Goal: Transaction & Acquisition: Purchase product/service

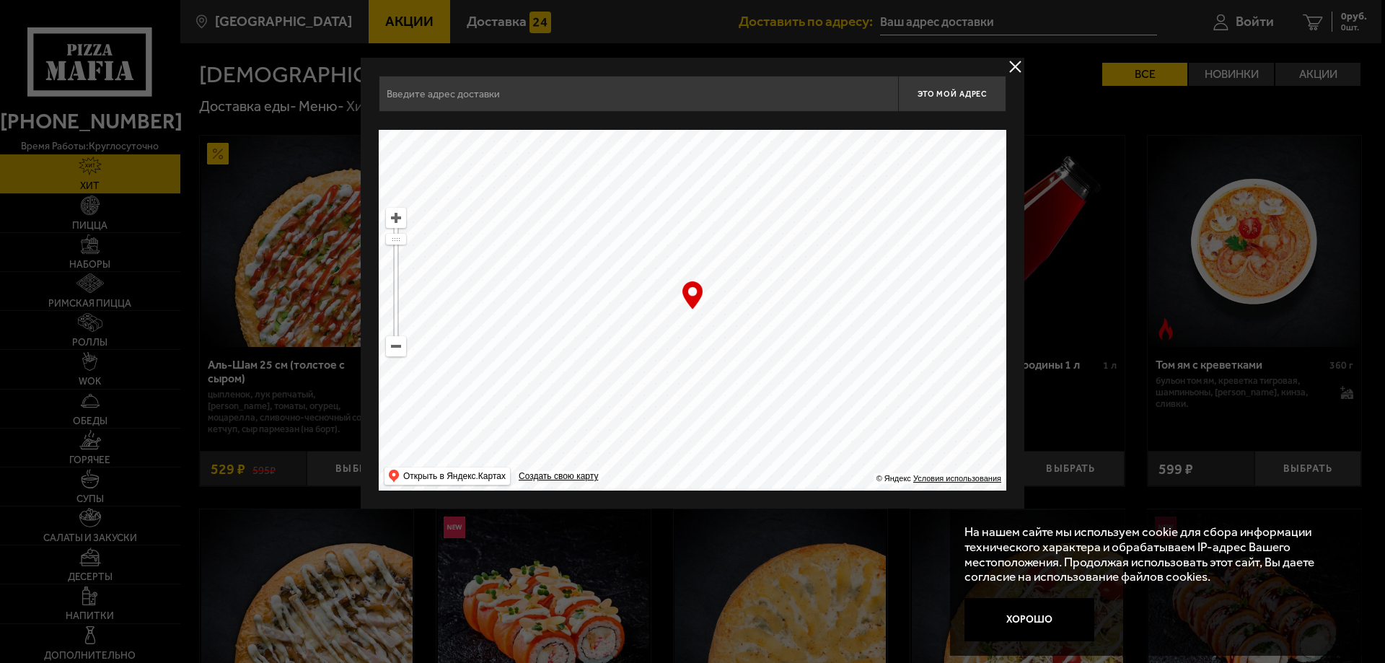
drag, startPoint x: 559, startPoint y: 310, endPoint x: 529, endPoint y: 309, distance: 29.6
click at [494, 296] on ymaps at bounding box center [692, 310] width 627 height 361
drag, startPoint x: 819, startPoint y: 338, endPoint x: 586, endPoint y: 312, distance: 233.7
click at [543, 257] on ymaps at bounding box center [692, 310] width 627 height 361
drag, startPoint x: 394, startPoint y: 237, endPoint x: 440, endPoint y: 273, distance: 57.6
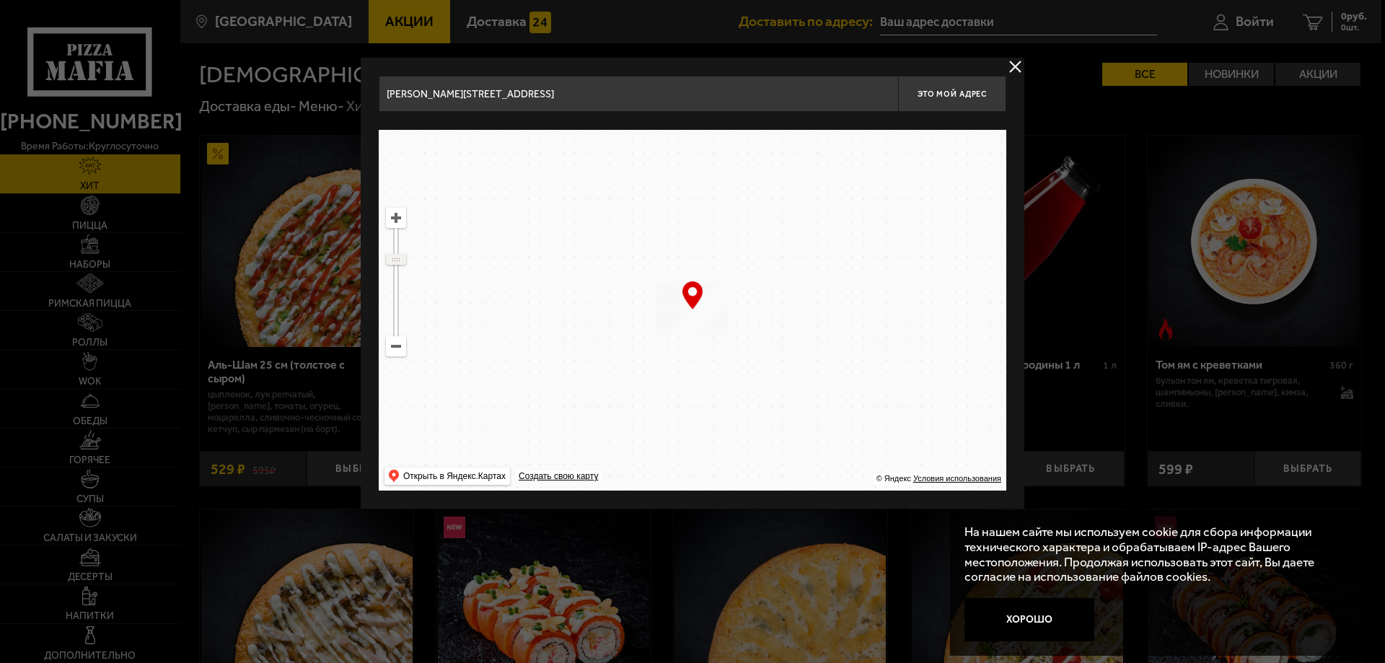
click at [398, 260] on ymaps at bounding box center [396, 259] width 19 height 9
drag, startPoint x: 752, startPoint y: 376, endPoint x: 648, endPoint y: 286, distance: 137.5
click at [648, 286] on ymaps at bounding box center [692, 310] width 627 height 361
click at [406, 229] on ymaps at bounding box center [692, 310] width 627 height 361
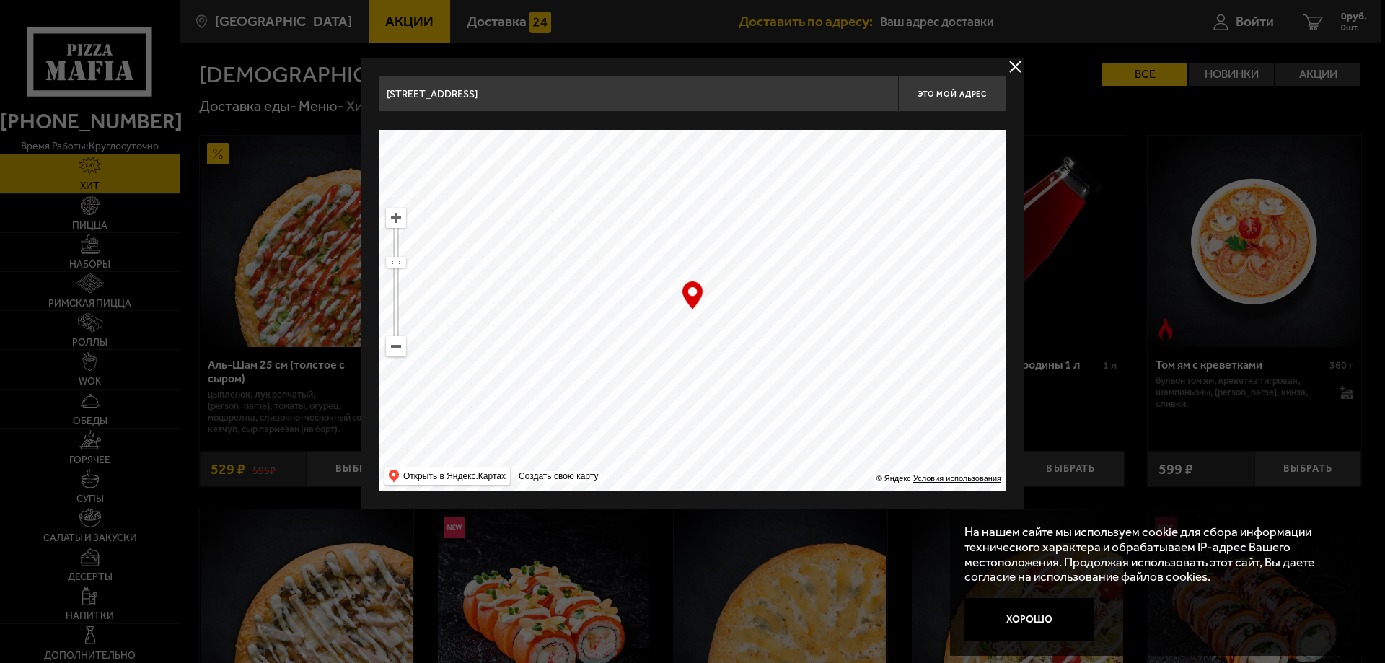
drag, startPoint x: 406, startPoint y: 229, endPoint x: 400, endPoint y: 225, distance: 7.4
click at [402, 226] on ymaps "… © Яндекс Условия использования Открыть в Яндекс.Картах Создать свою карту" at bounding box center [692, 310] width 627 height 361
drag, startPoint x: 883, startPoint y: 394, endPoint x: 651, endPoint y: 301, distance: 250.2
click at [650, 300] on ymaps at bounding box center [692, 310] width 627 height 361
click at [402, 221] on ymaps at bounding box center [396, 217] width 19 height 19
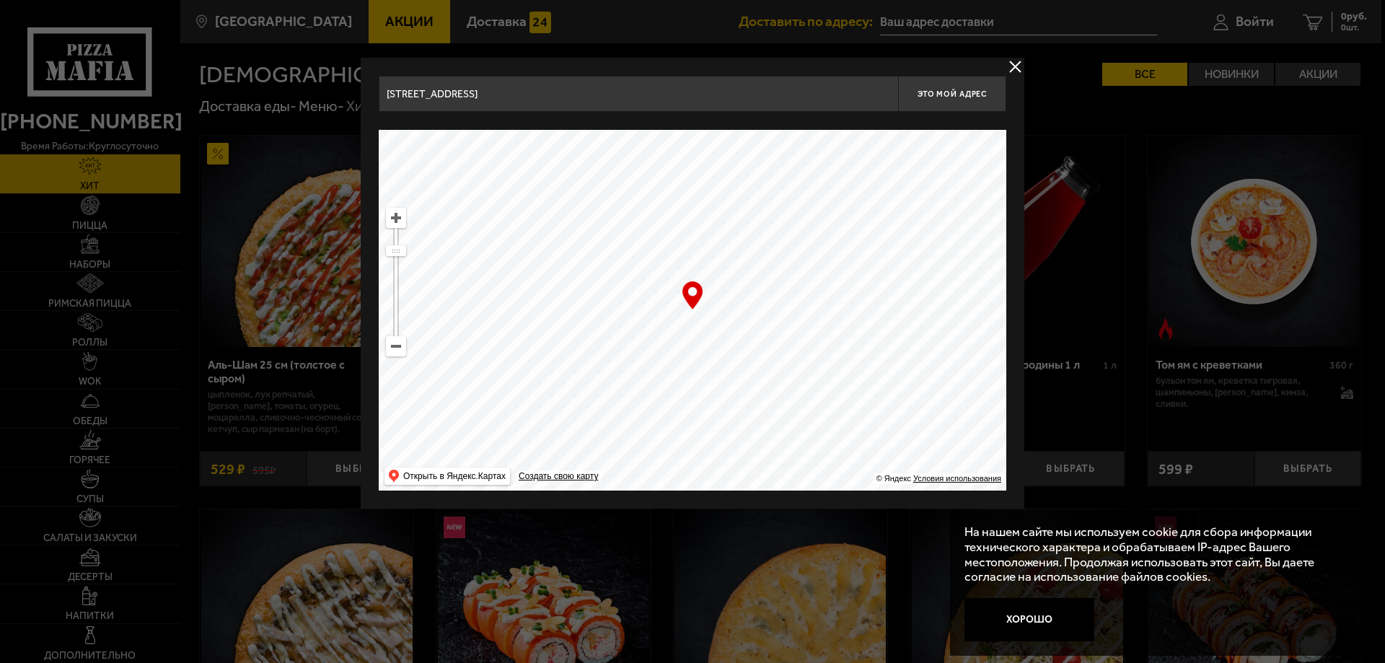
drag, startPoint x: 803, startPoint y: 398, endPoint x: 610, endPoint y: 279, distance: 226.3
click at [610, 281] on ymaps at bounding box center [692, 310] width 627 height 361
type input "[STREET_ADDRESS][PERSON_NAME]"
click at [398, 213] on ymaps at bounding box center [396, 217] width 19 height 19
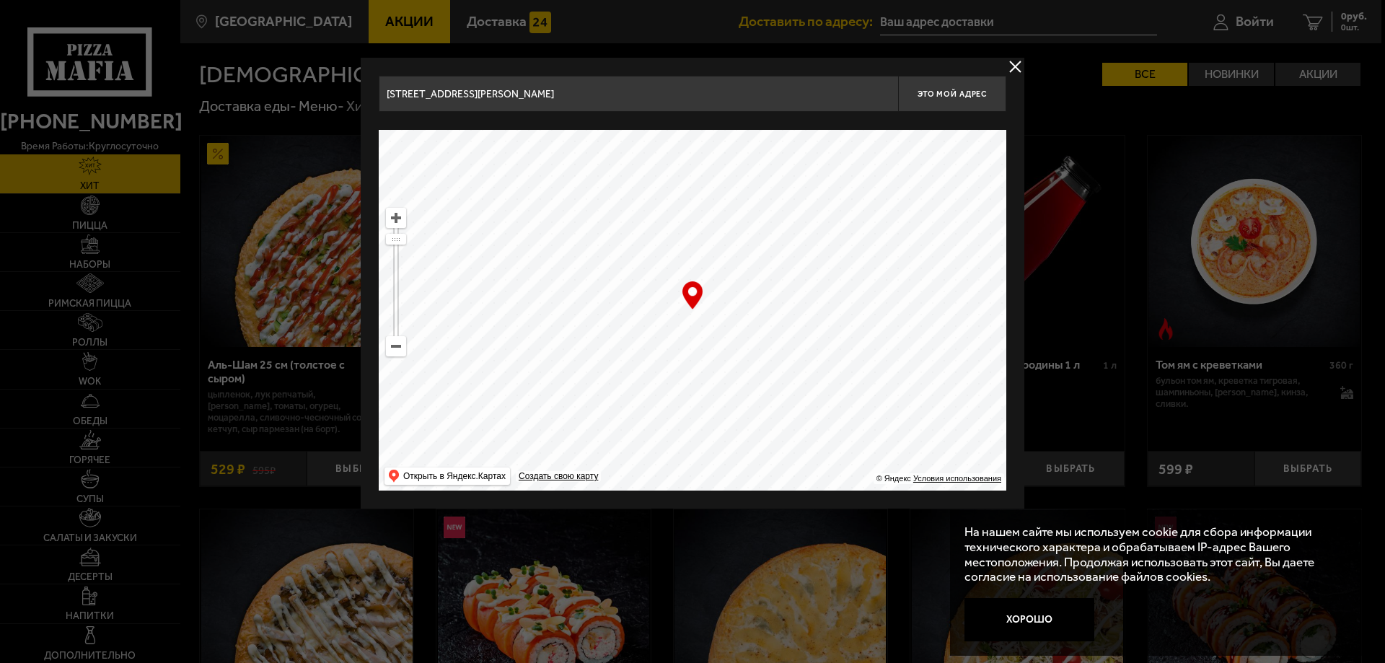
click at [398, 213] on ymaps at bounding box center [396, 217] width 19 height 19
drag, startPoint x: 751, startPoint y: 247, endPoint x: 749, endPoint y: 371, distance: 124.8
click at [749, 371] on ymaps at bounding box center [692, 310] width 627 height 361
drag, startPoint x: 770, startPoint y: 300, endPoint x: 760, endPoint y: 315, distance: 18.2
click at [760, 315] on ymaps at bounding box center [692, 310] width 627 height 361
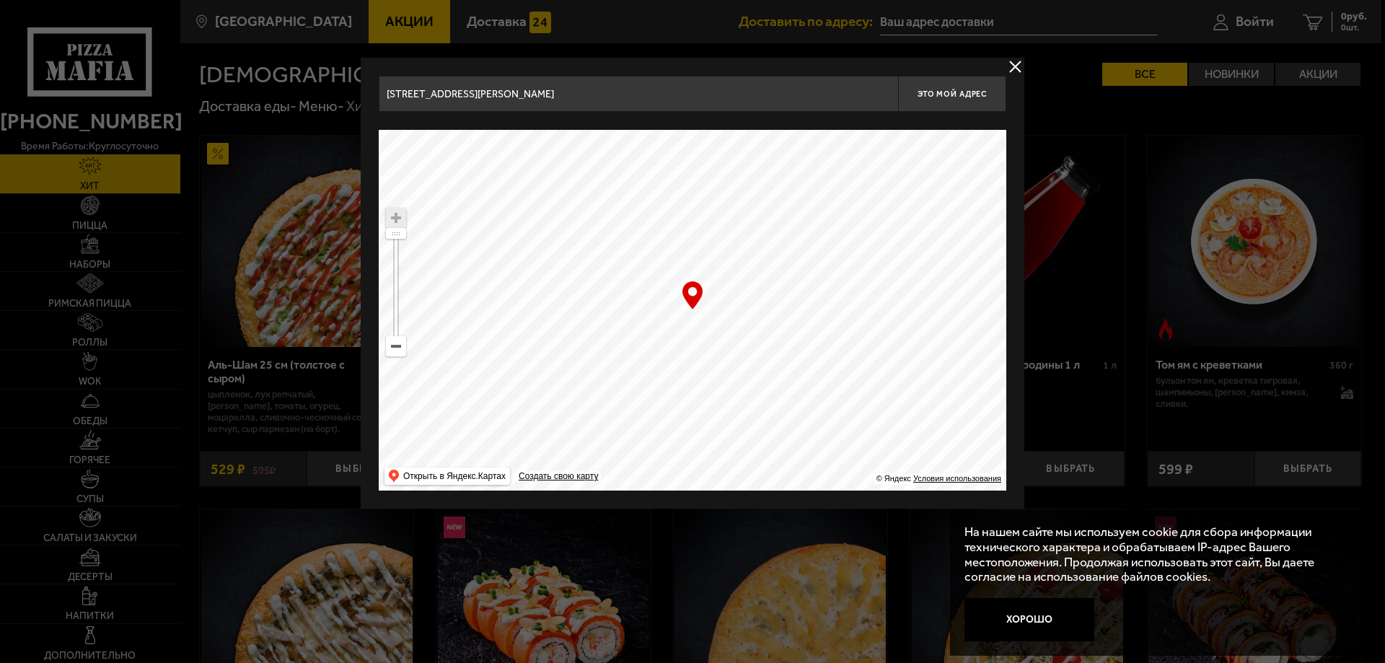
click at [676, 364] on ymaps at bounding box center [692, 310] width 627 height 361
click at [395, 220] on ymaps at bounding box center [396, 217] width 19 height 19
click at [746, 323] on ymaps at bounding box center [692, 310] width 627 height 361
click at [946, 92] on span "Это мой адрес" at bounding box center [951, 93] width 69 height 9
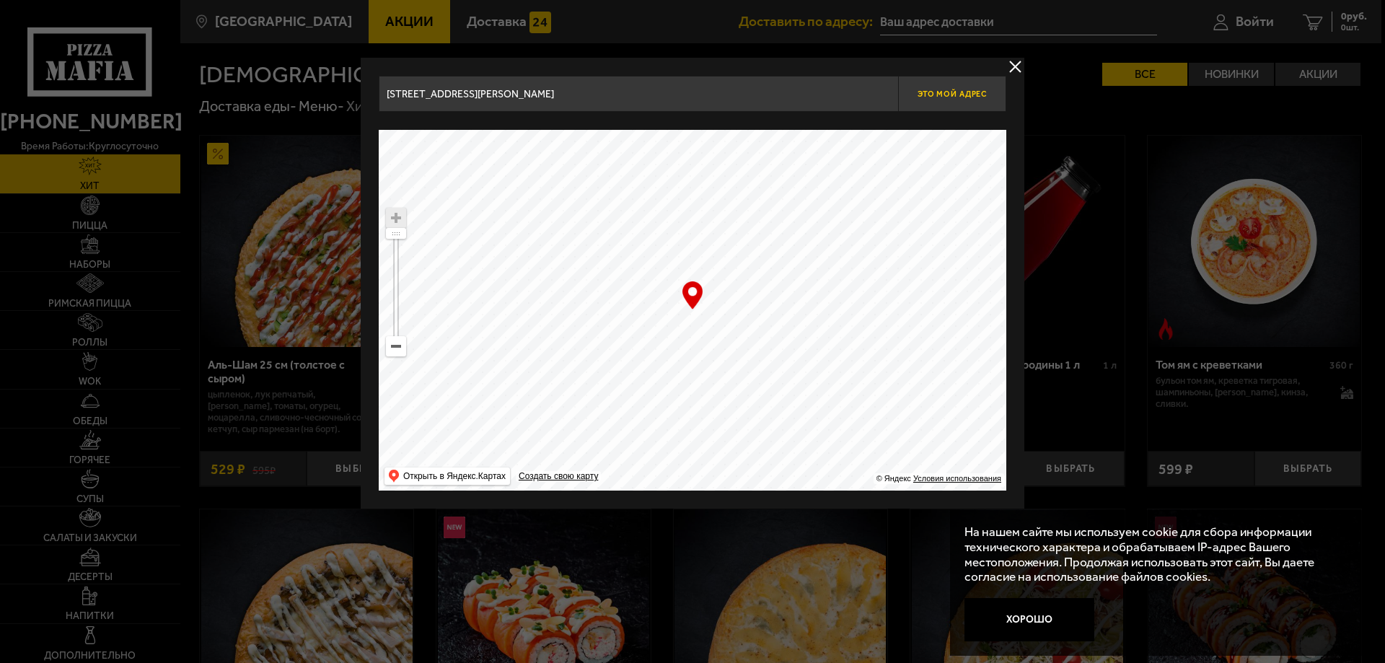
type input "[STREET_ADDRESS][PERSON_NAME]"
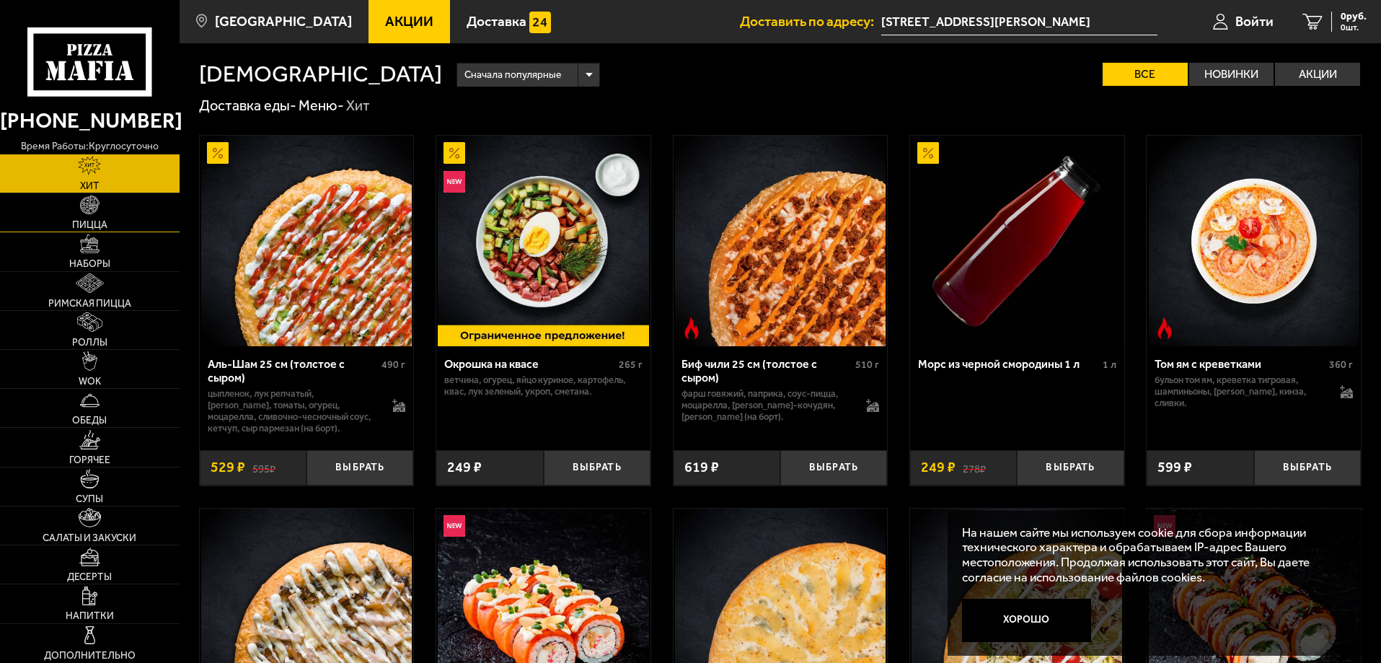
click at [97, 219] on link "Пицца" at bounding box center [90, 212] width 180 height 38
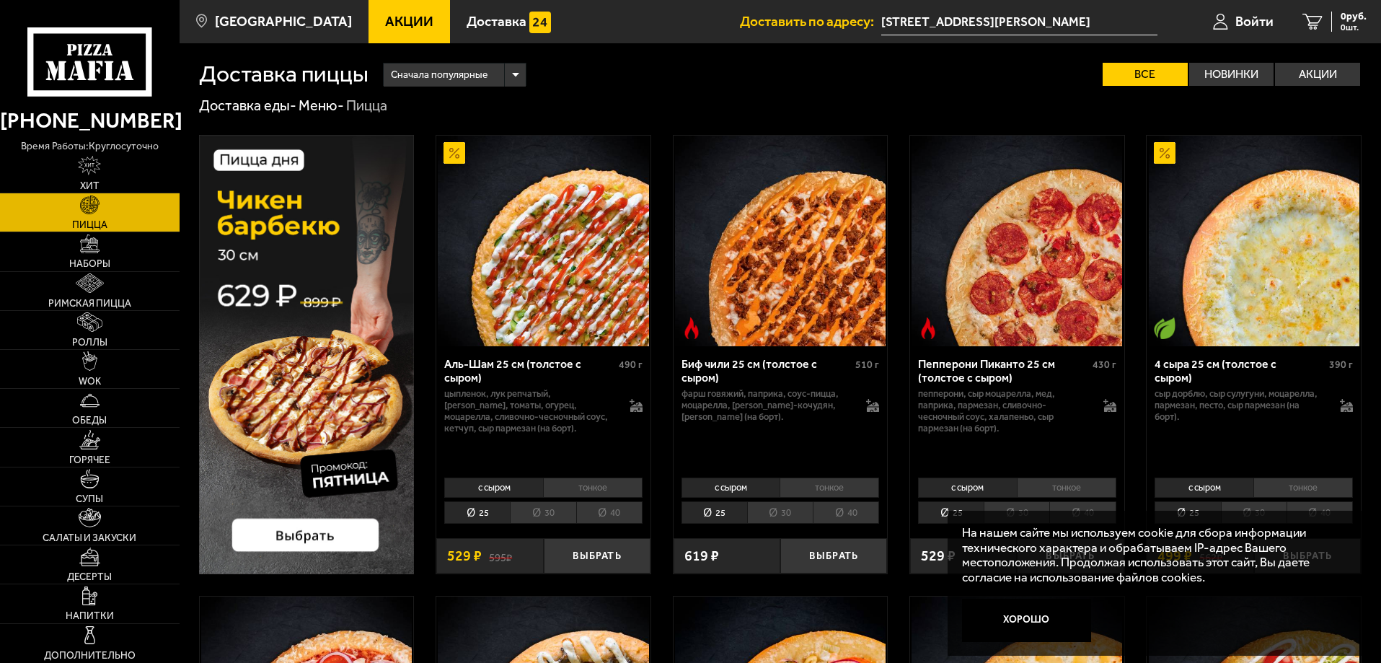
click at [1015, 625] on button "Хорошо" at bounding box center [1027, 620] width 130 height 43
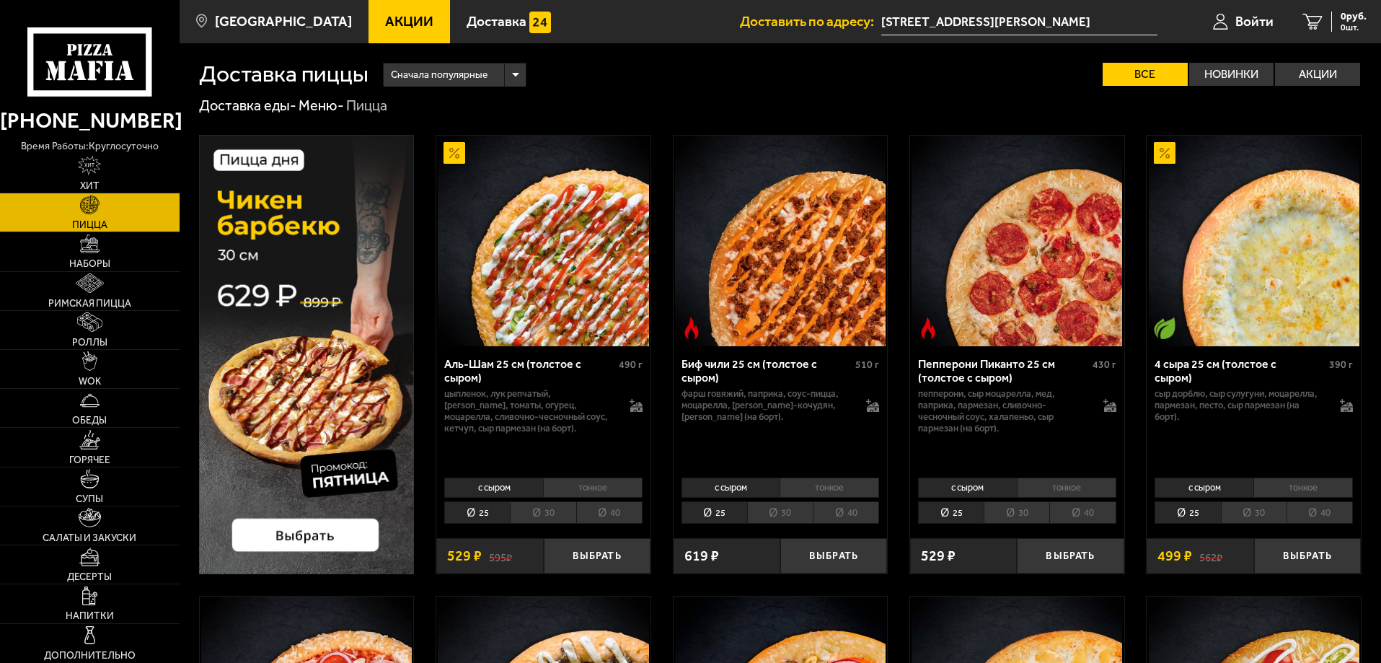
click at [856, 493] on li "тонкое" at bounding box center [830, 487] width 100 height 20
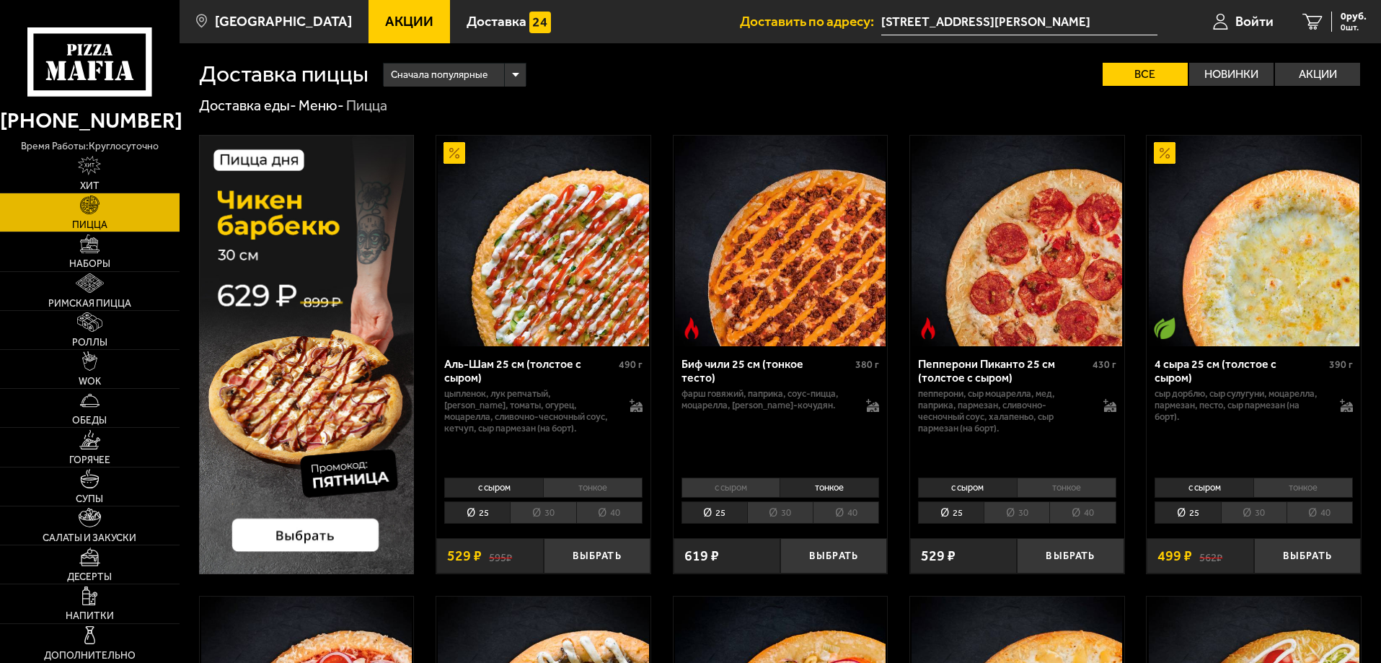
click at [848, 508] on li "40" at bounding box center [846, 512] width 66 height 22
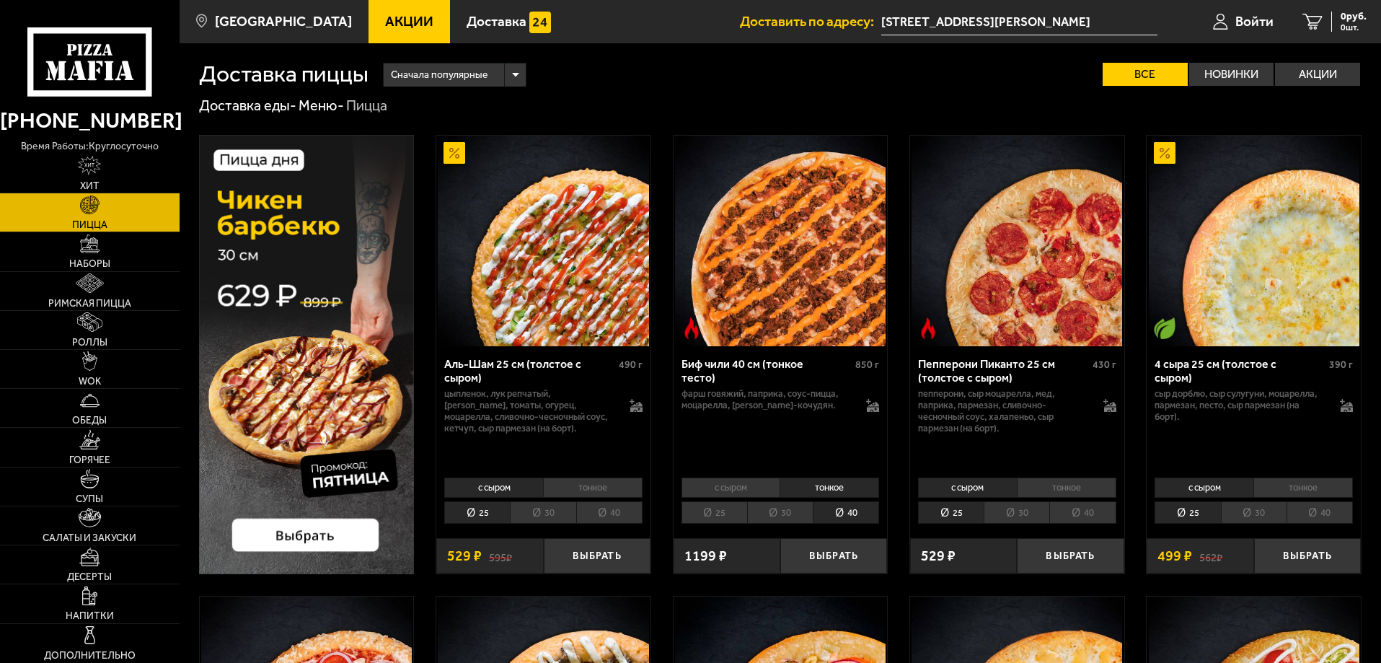
click at [714, 500] on div "с сыром тонкое 25 30 40 Топпинги" at bounding box center [781, 499] width 214 height 55
click at [722, 517] on li "25" at bounding box center [714, 512] width 66 height 22
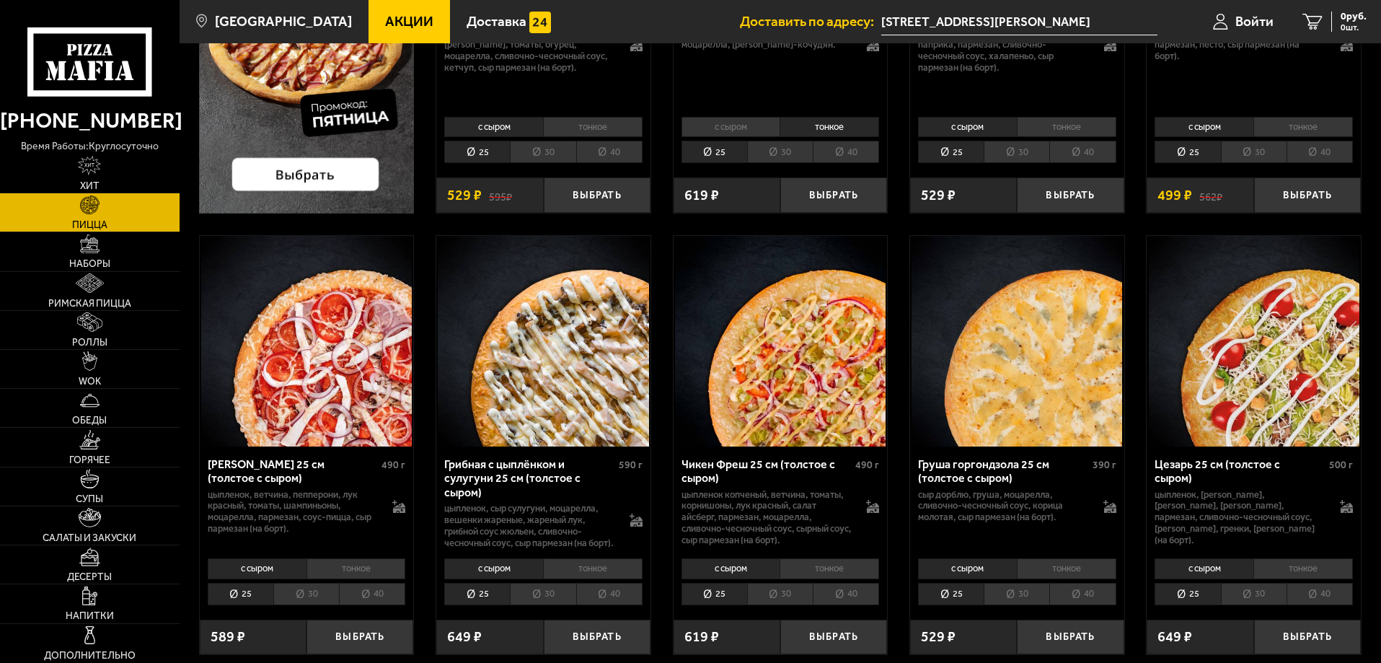
scroll to position [793, 0]
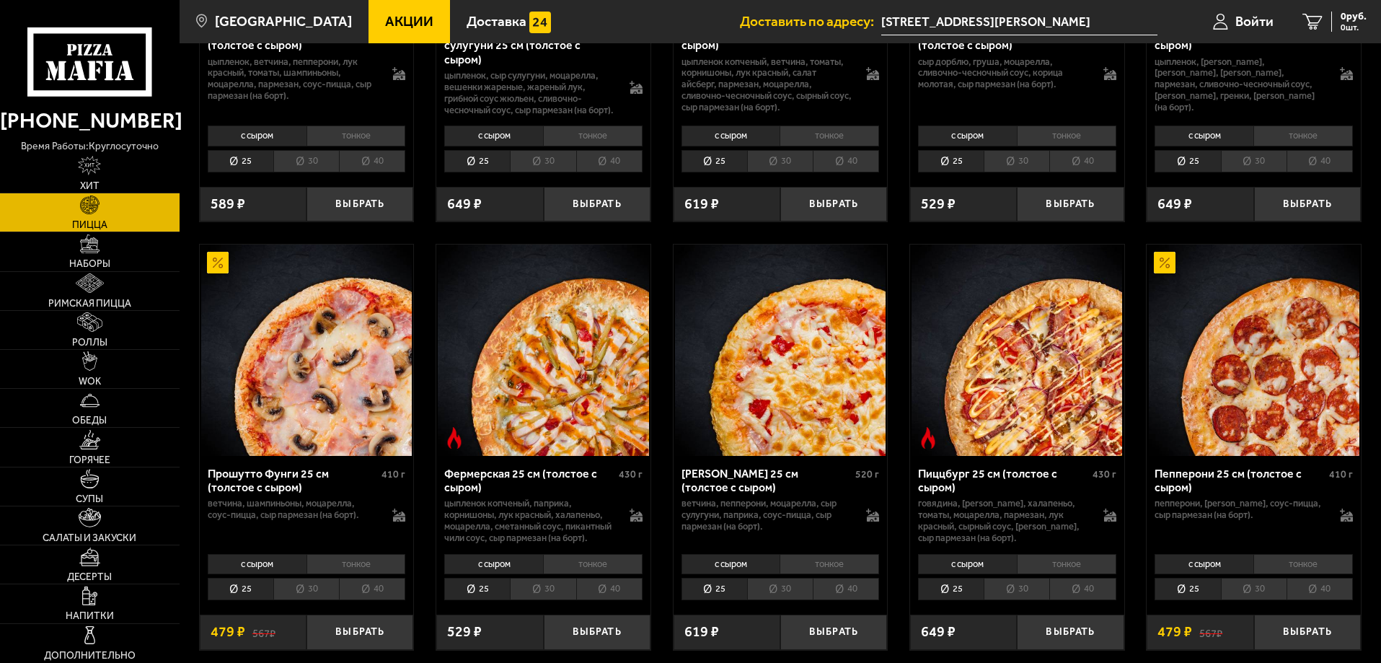
click at [1283, 574] on li "тонкое" at bounding box center [1303, 564] width 100 height 20
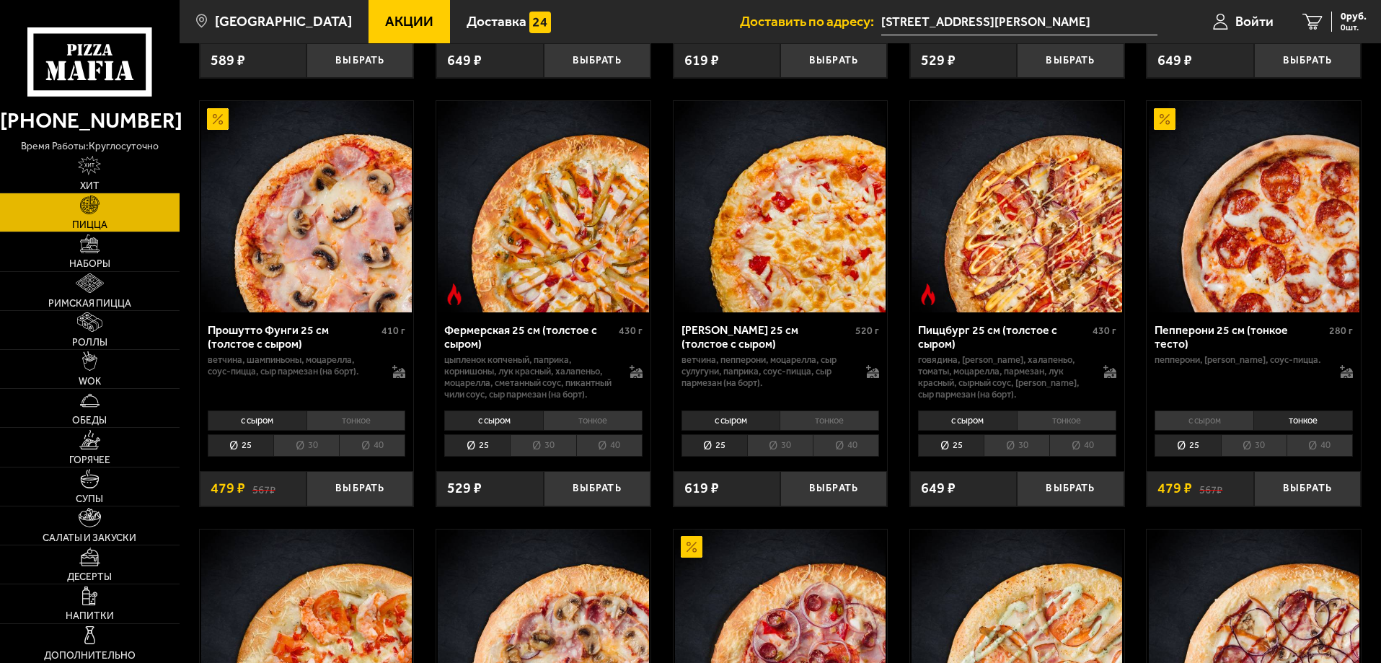
scroll to position [938, 0]
click at [1292, 506] on button "Выбрать" at bounding box center [1307, 487] width 107 height 35
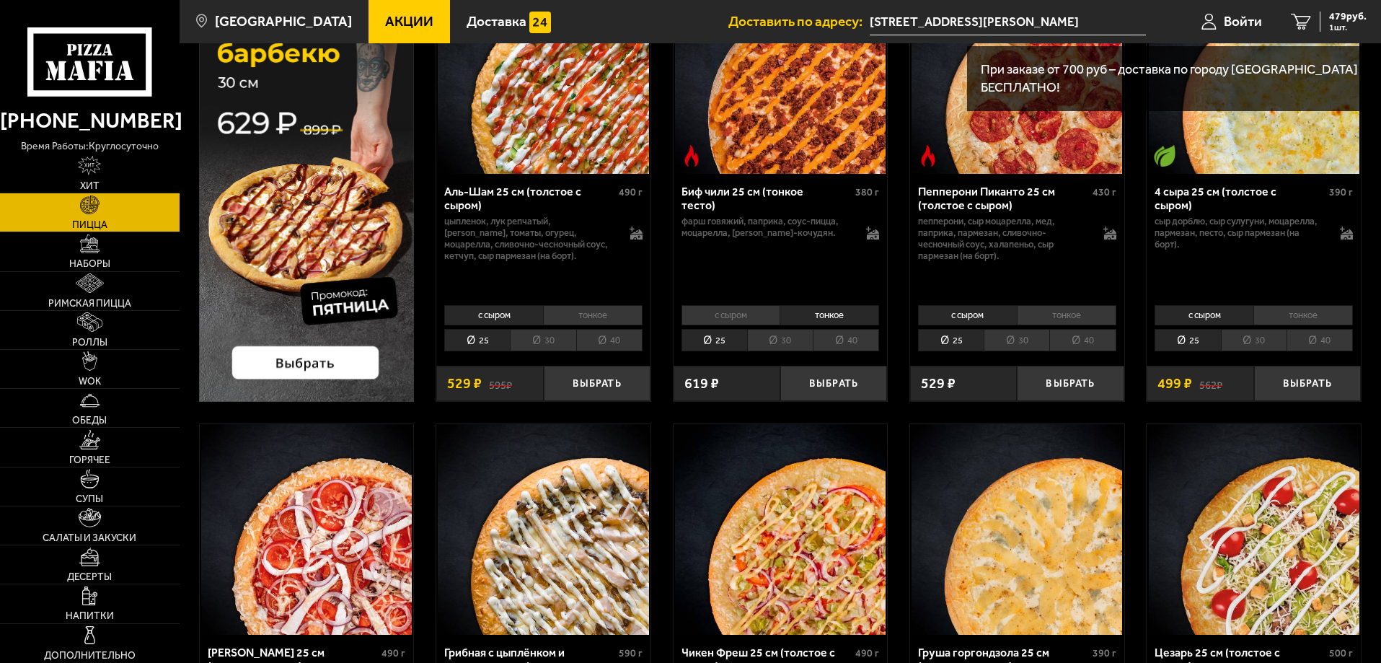
scroll to position [144, 0]
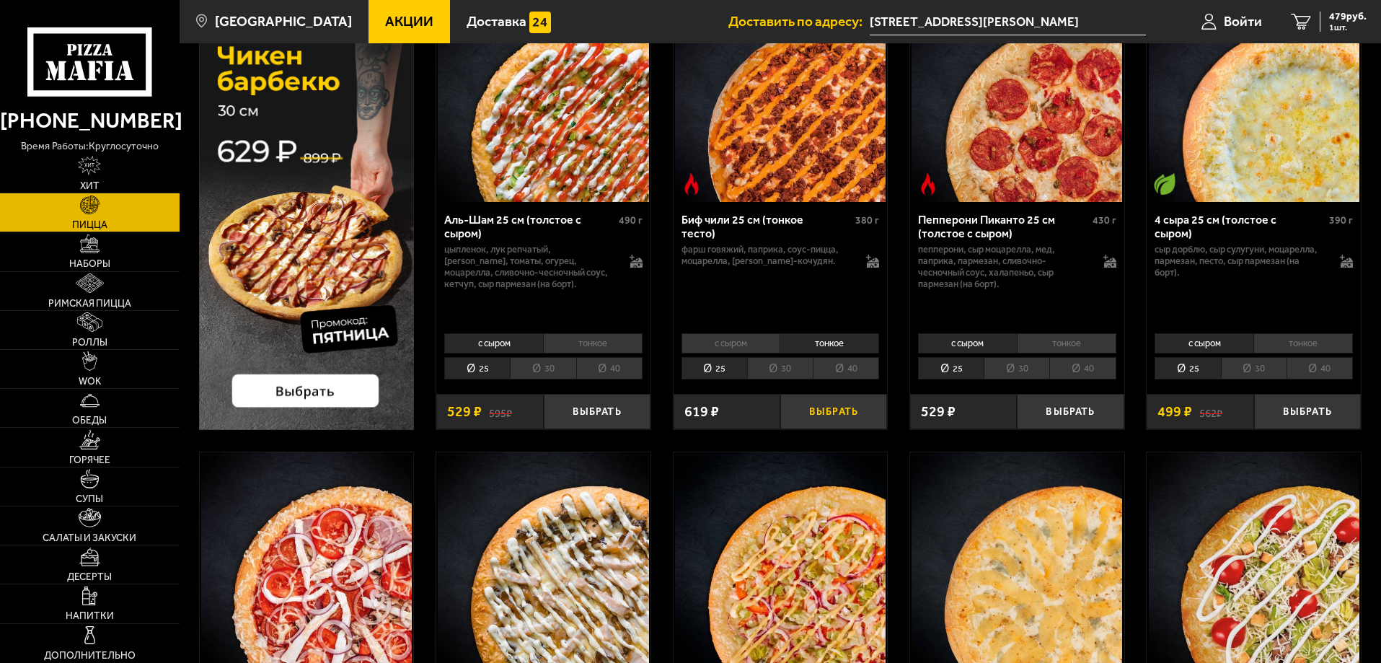
click at [842, 411] on button "Выбрать" at bounding box center [833, 411] width 107 height 35
click at [83, 594] on img at bounding box center [89, 595] width 15 height 19
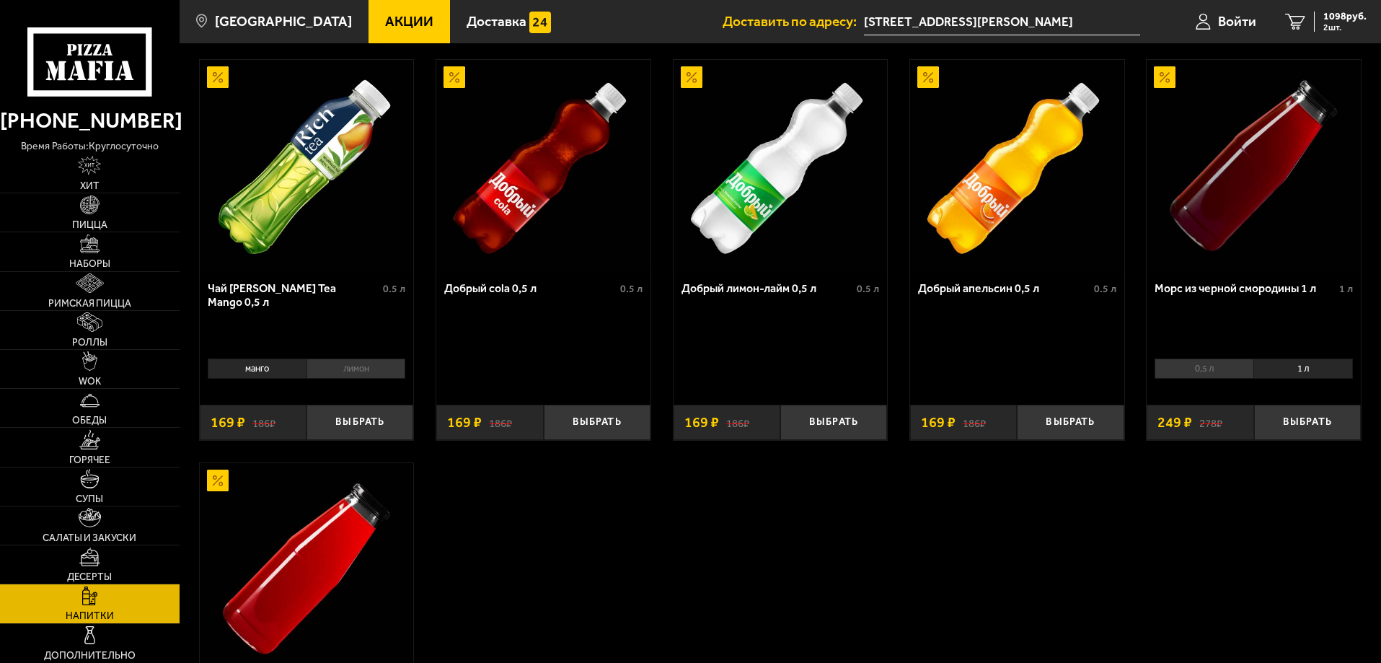
scroll to position [144, 0]
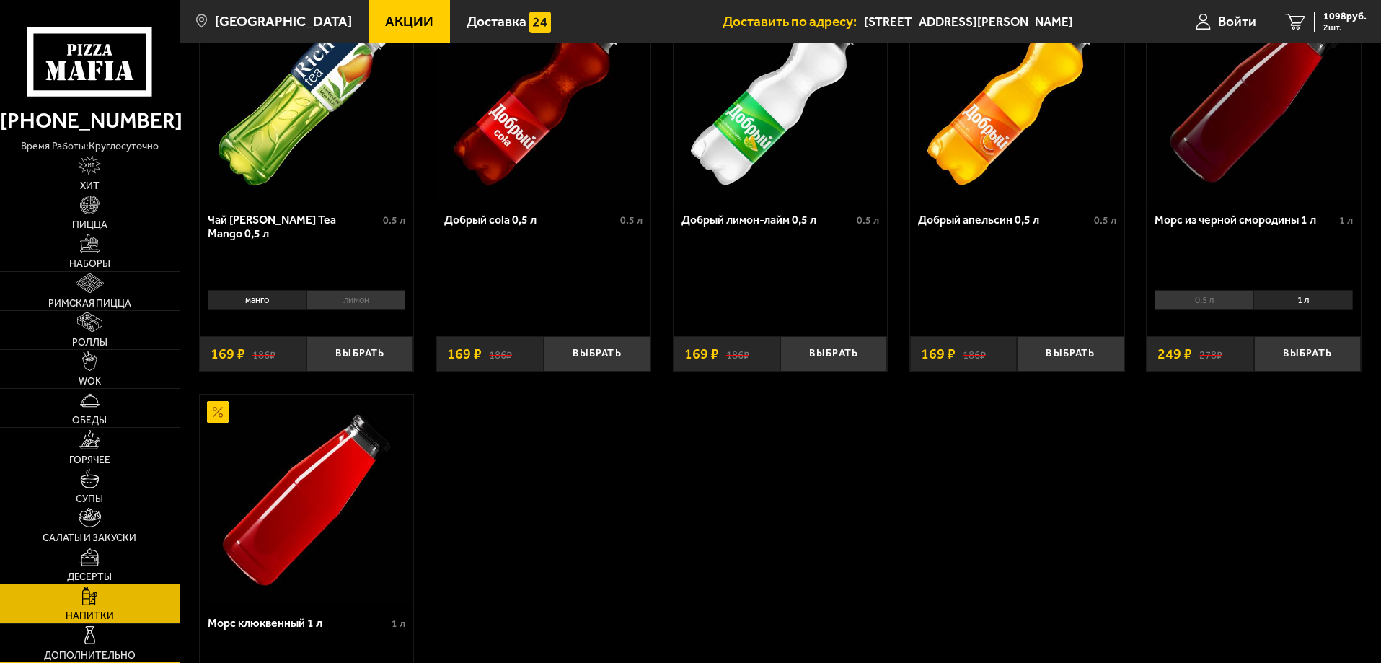
click at [155, 646] on link "Дополнительно" at bounding box center [90, 643] width 180 height 38
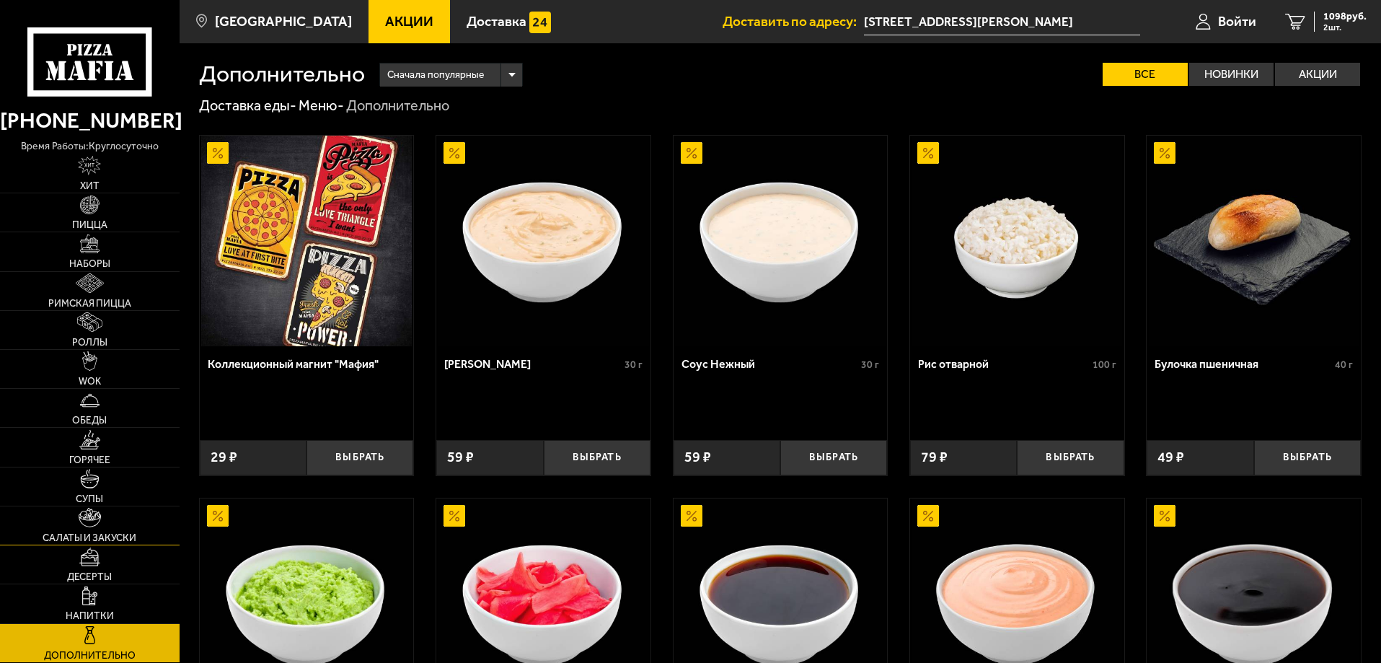
click at [117, 519] on link "Салаты и закуски" at bounding box center [90, 525] width 180 height 38
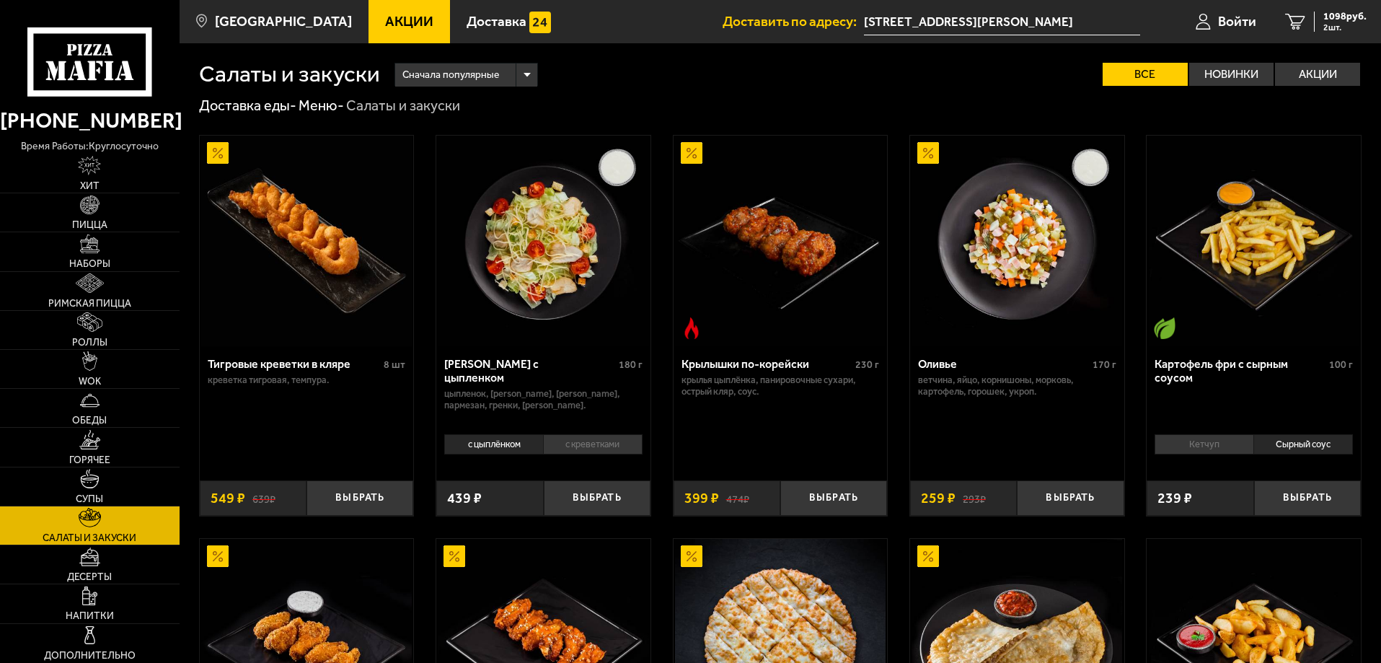
click at [1181, 448] on li "Кетчуп" at bounding box center [1204, 444] width 99 height 20
click at [1324, 30] on span "2 шт." at bounding box center [1344, 27] width 43 height 9
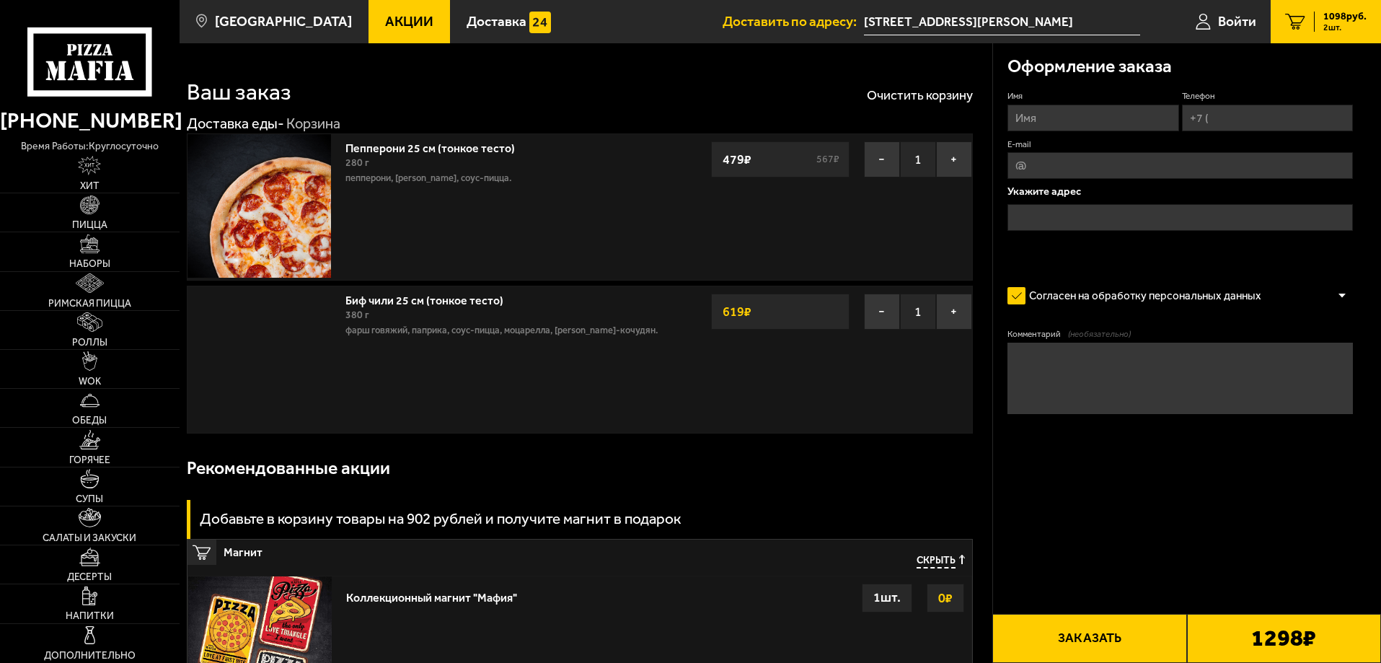
type input "[STREET_ADDRESS][PERSON_NAME]"
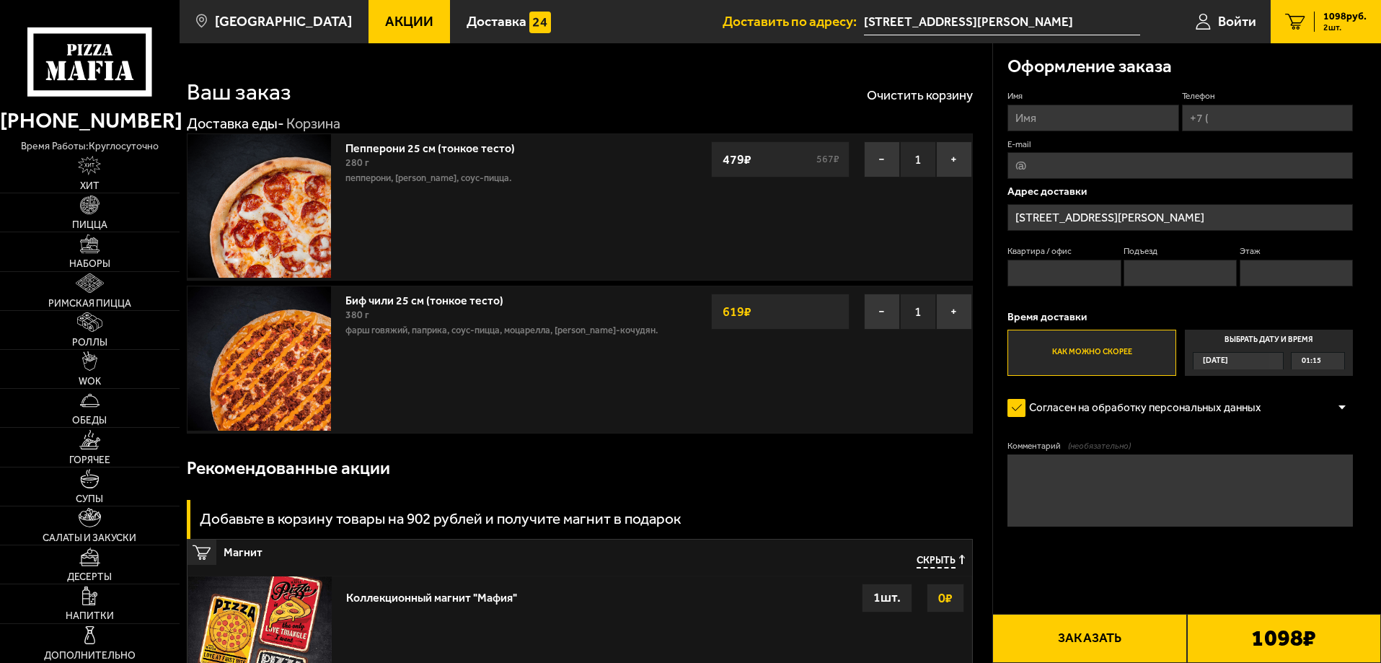
click at [1071, 121] on input "Имя" at bounding box center [1092, 118] width 171 height 27
type input "[PERSON_NAME]"
click at [1284, 120] on input "Телефон" at bounding box center [1267, 118] width 171 height 27
type input "[PHONE_NUMBER]"
click at [1293, 89] on div "Оформление заказа" at bounding box center [1179, 66] width 345 height 47
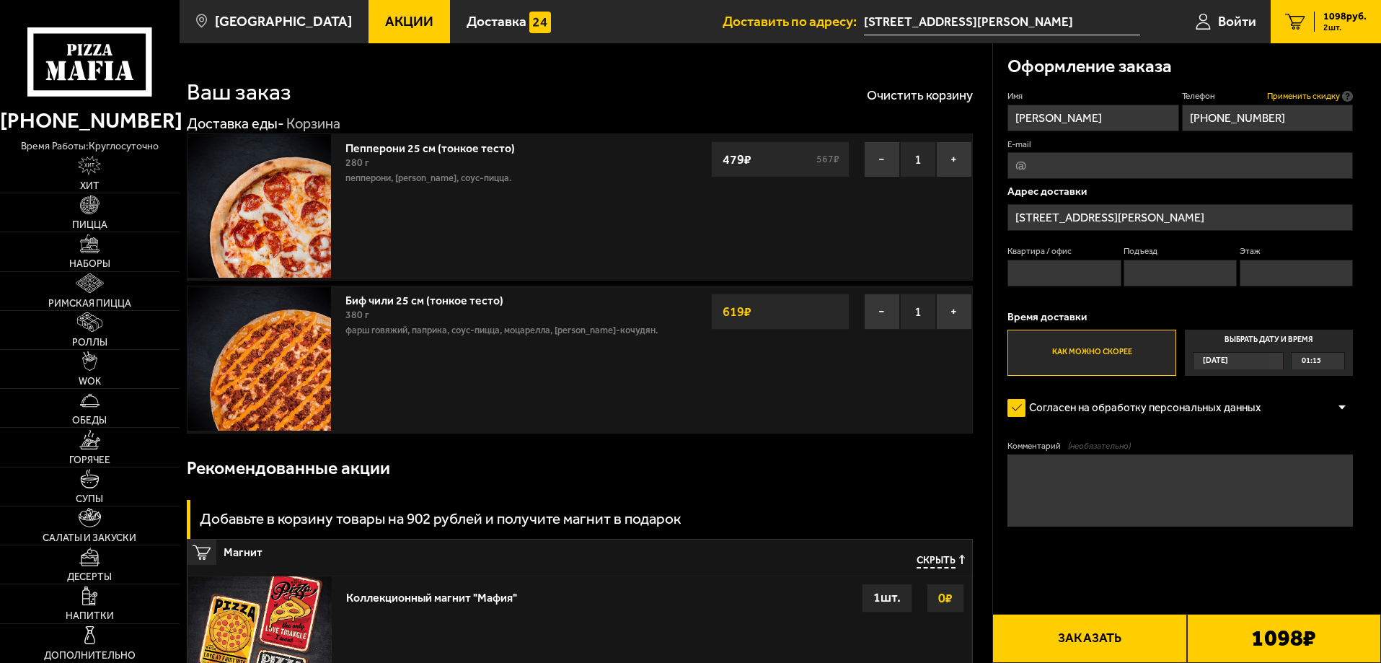
click at [1295, 94] on span "Применить скидку" at bounding box center [1303, 96] width 73 height 12
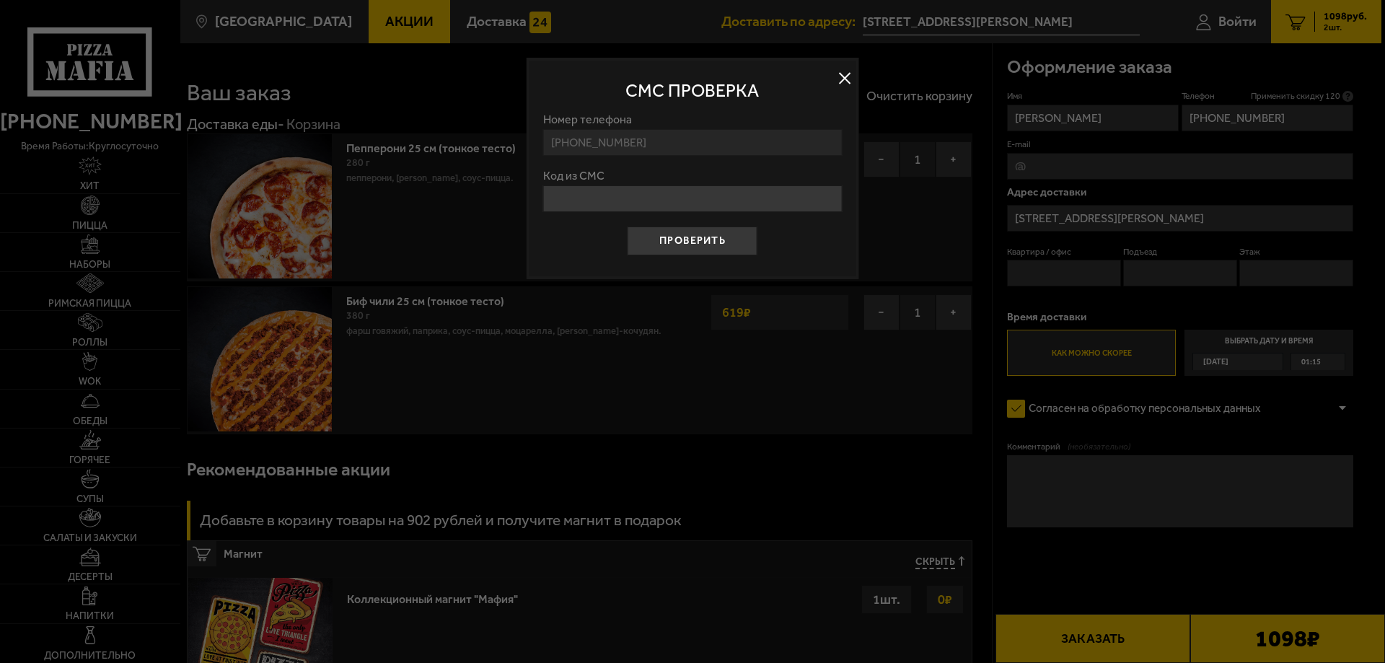
click at [745, 194] on input "Код из СМС" at bounding box center [692, 198] width 299 height 27
type input "224071"
click at [723, 236] on button "Проверить" at bounding box center [692, 240] width 130 height 29
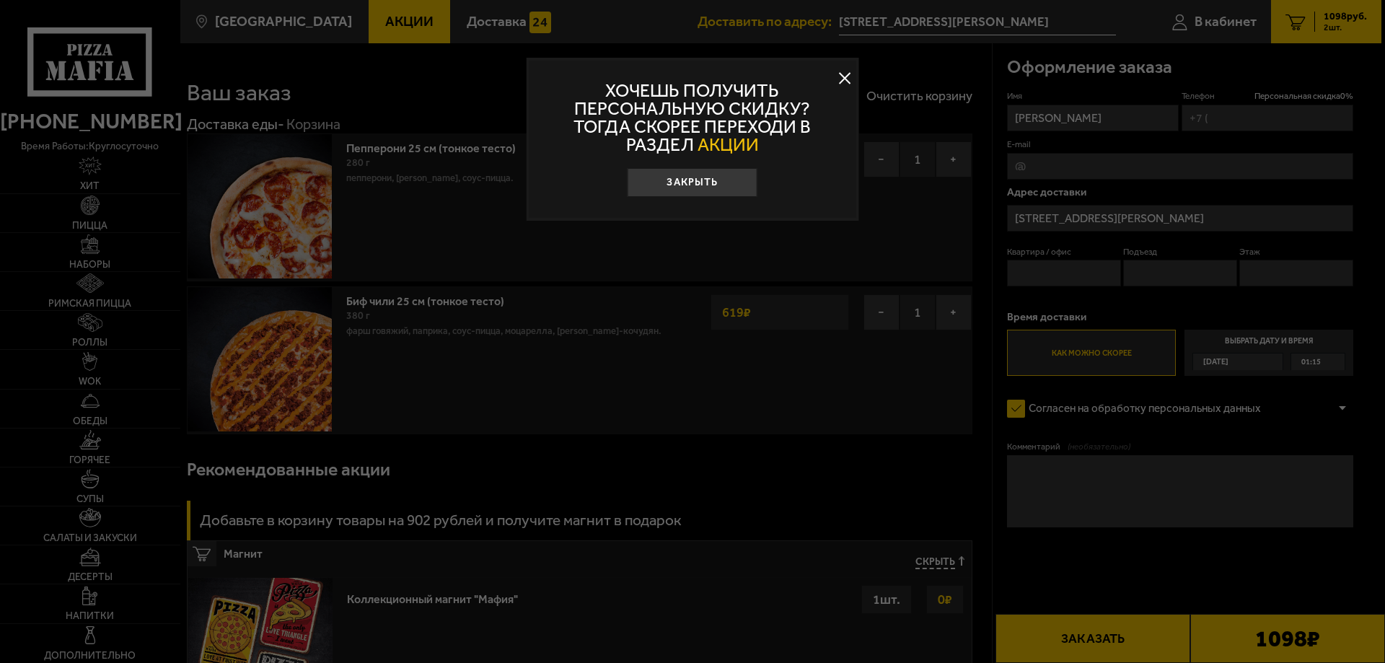
click at [837, 74] on button at bounding box center [845, 79] width 22 height 22
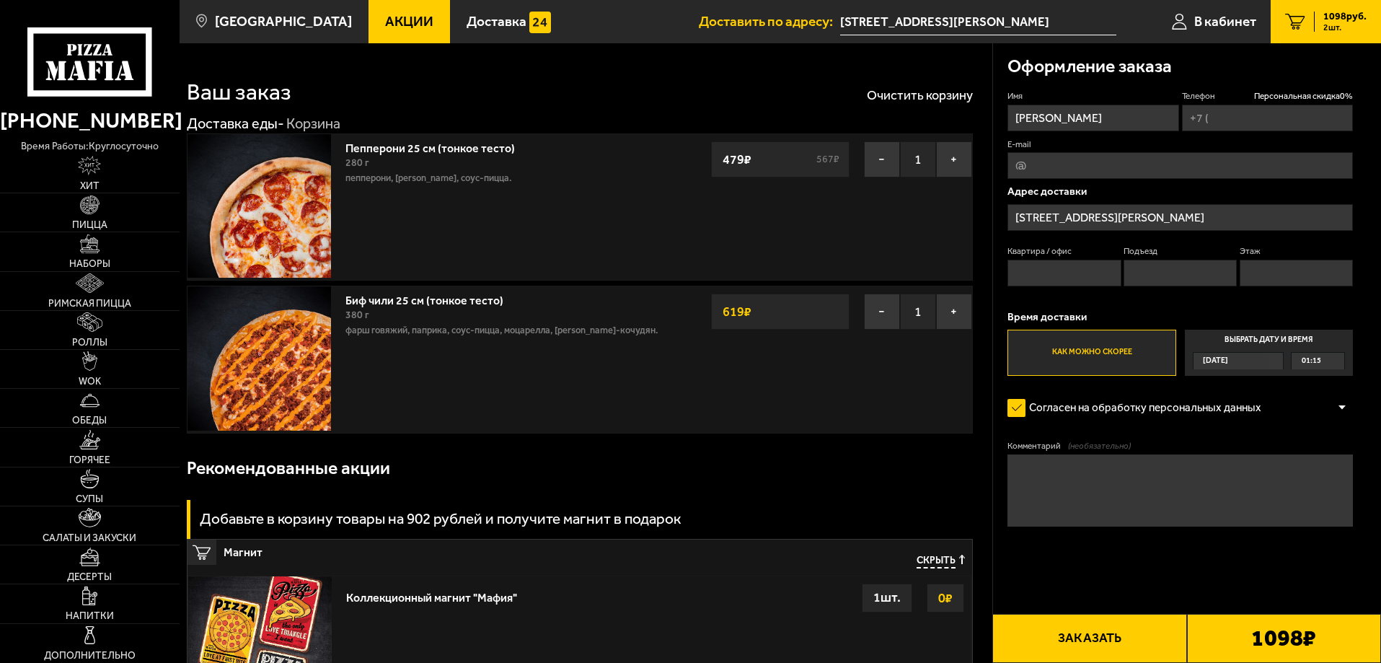
click at [1289, 115] on input "Телефон Персональная скидка 0 %" at bounding box center [1267, 118] width 171 height 27
click at [1289, 115] on input "+7 (999) 0" at bounding box center [1267, 118] width 171 height 27
type input "[PHONE_NUMBER]"
drag, startPoint x: 1232, startPoint y: 153, endPoint x: 1223, endPoint y: 154, distance: 9.5
click at [1227, 154] on input "E-mail" at bounding box center [1179, 165] width 345 height 27
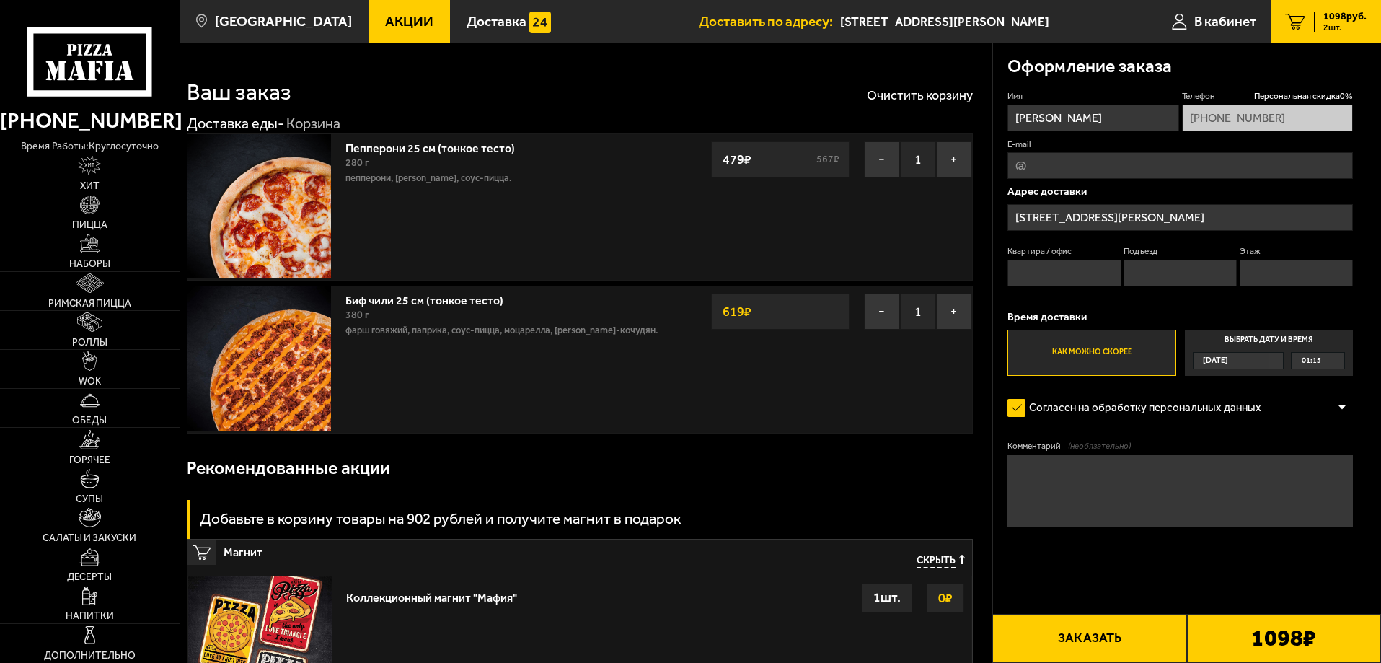
click at [1075, 490] on textarea "Комментарий (необязательно)" at bounding box center [1179, 490] width 345 height 72
click at [1278, 471] on textarea "Как будете подъезжать позвоните, так как" at bounding box center [1179, 490] width 345 height 72
type textarea "Как будете подъезжать позвоните, так как закрыто и лучше рядом с КПП распредели…"
click at [1203, 640] on div "1098 ₽" at bounding box center [1284, 638] width 194 height 49
click at [1157, 643] on button "Заказать" at bounding box center [1089, 638] width 194 height 49
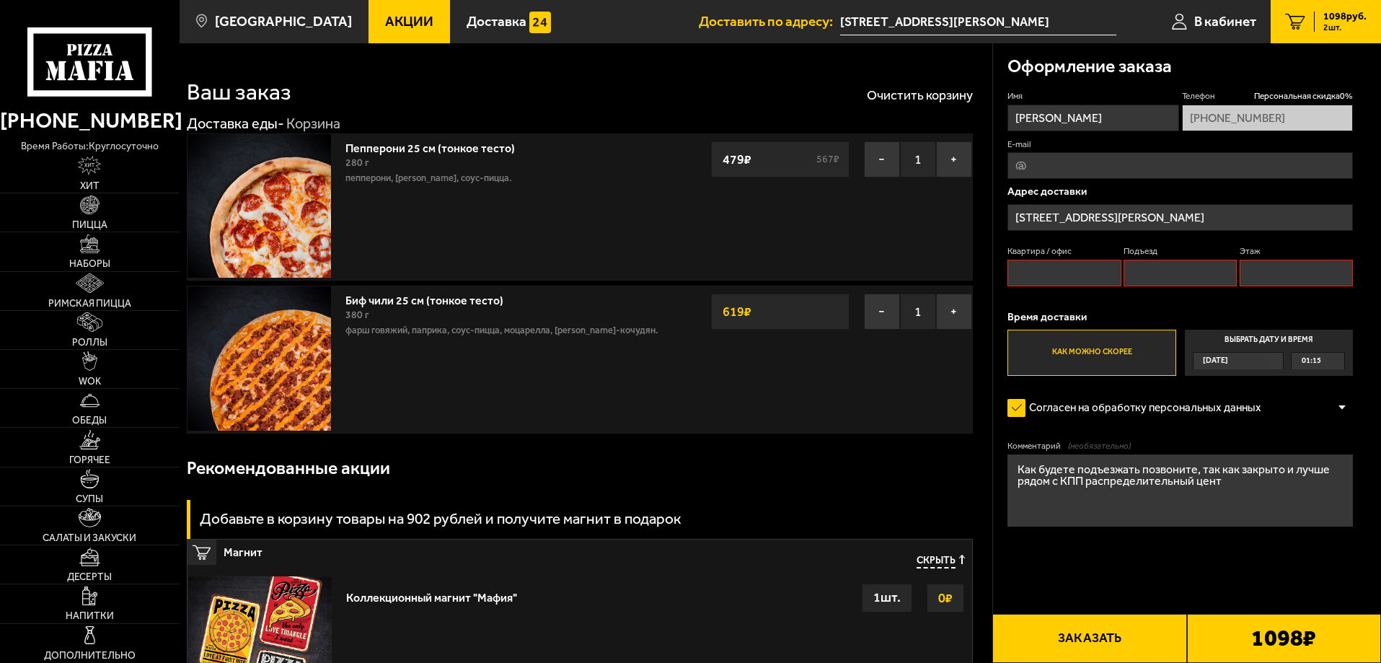
click at [1082, 282] on input "Квартира / офис" at bounding box center [1063, 273] width 113 height 27
click at [1198, 278] on input "Подъезд" at bounding box center [1180, 273] width 113 height 27
click at [1286, 278] on input "Этаж" at bounding box center [1296, 273] width 113 height 27
type input "1"
drag, startPoint x: 1201, startPoint y: 276, endPoint x: 1191, endPoint y: 276, distance: 10.1
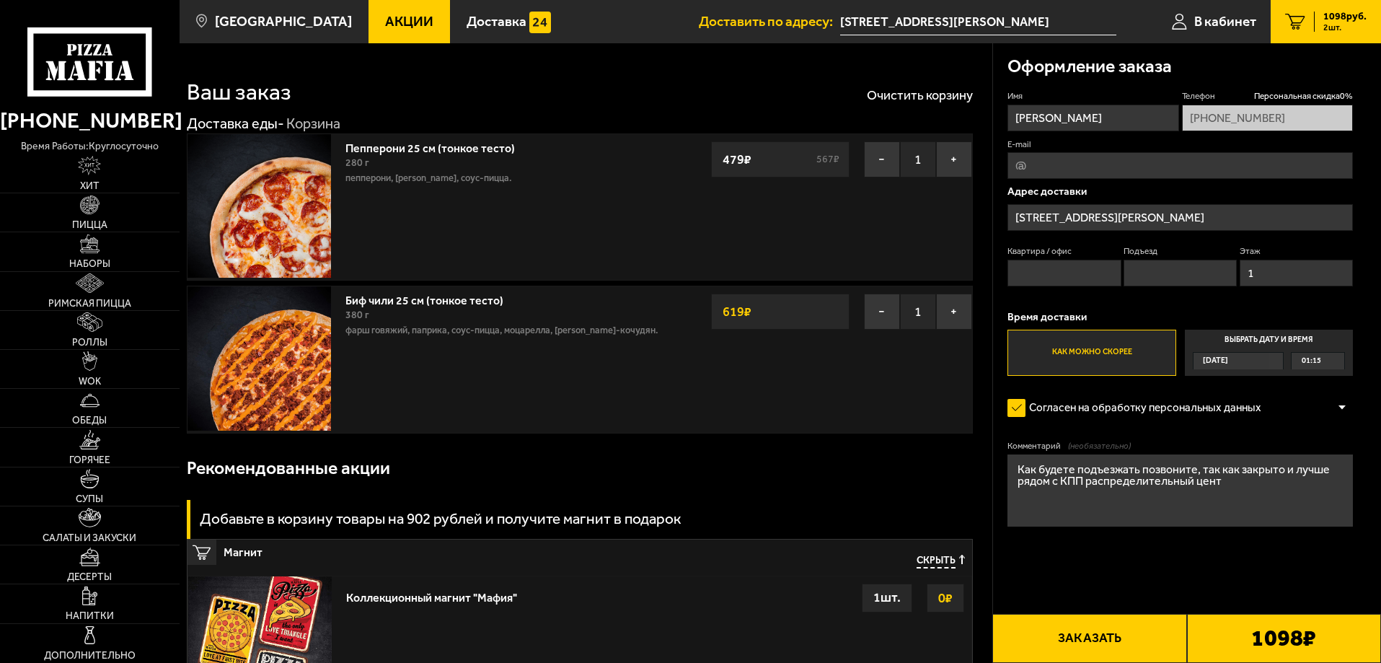
click at [1199, 276] on input "Подъезд" at bounding box center [1180, 273] width 113 height 27
type input "1"
click at [1061, 278] on input "1" at bounding box center [1063, 273] width 113 height 27
type input "1"
click at [1108, 645] on button "Заказать" at bounding box center [1089, 638] width 194 height 49
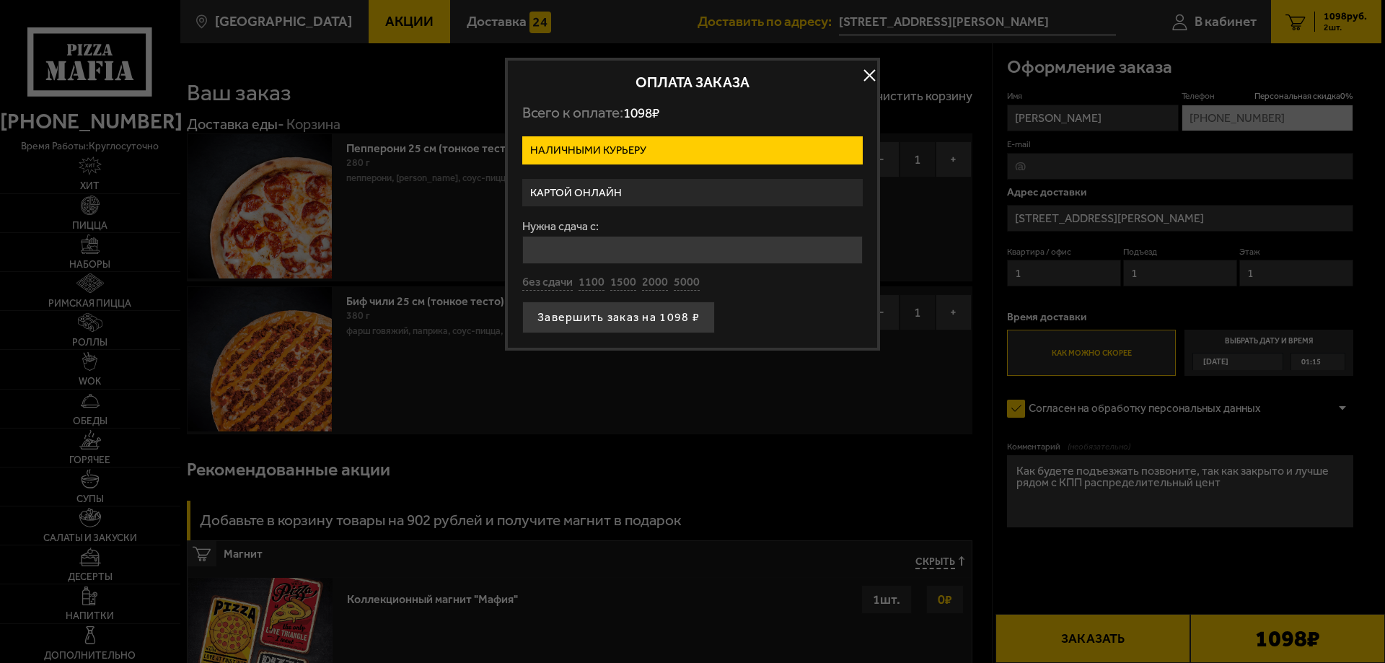
click at [641, 195] on label "Картой онлайн" at bounding box center [692, 193] width 340 height 28
click at [0, 0] on input "Картой онлайн" at bounding box center [0, 0] width 0 height 0
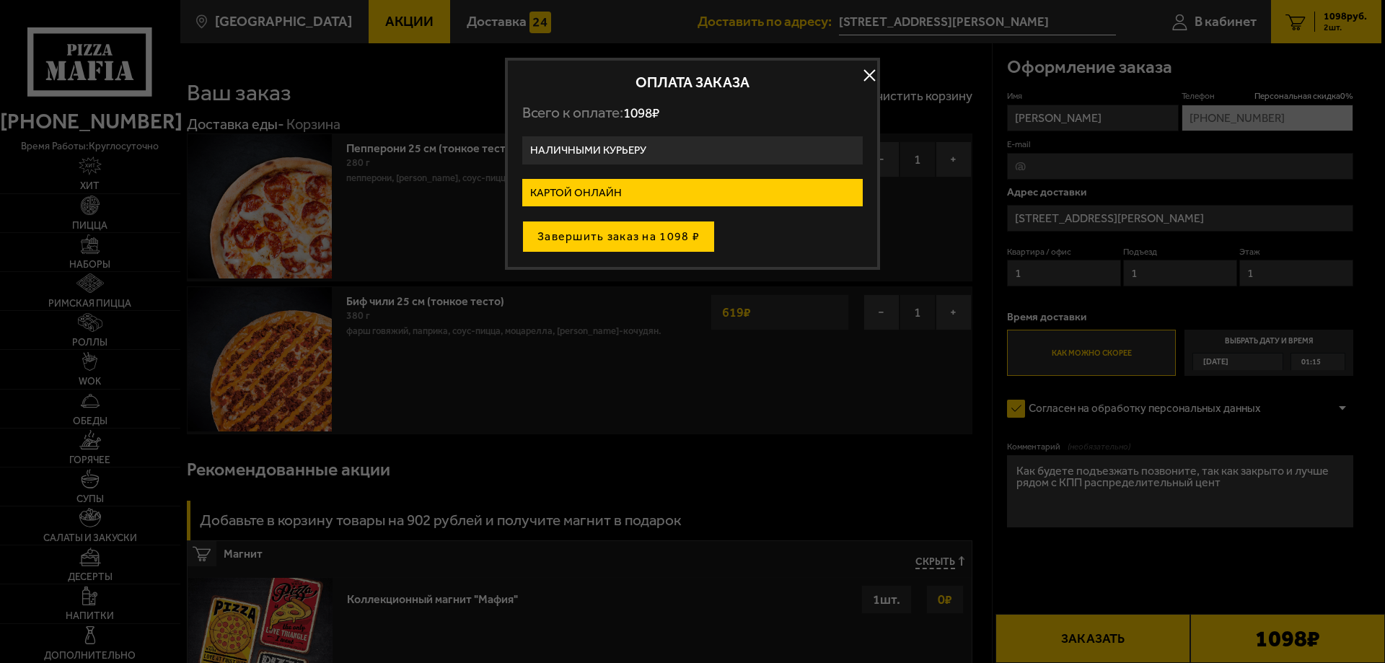
click at [646, 247] on button "Завершить заказ на 1098 ₽" at bounding box center [618, 237] width 193 height 32
